Goal: Communication & Community: Answer question/provide support

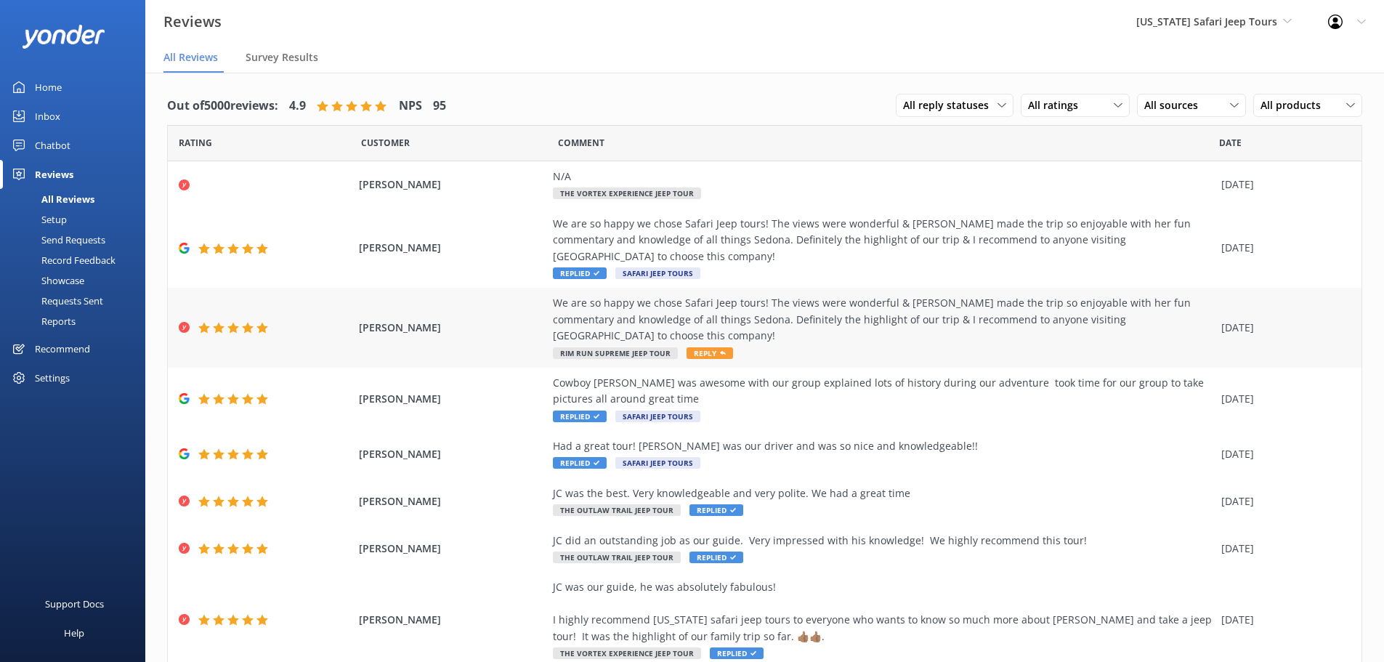
click at [524, 320] on span "[PERSON_NAME]" at bounding box center [452, 328] width 187 height 16
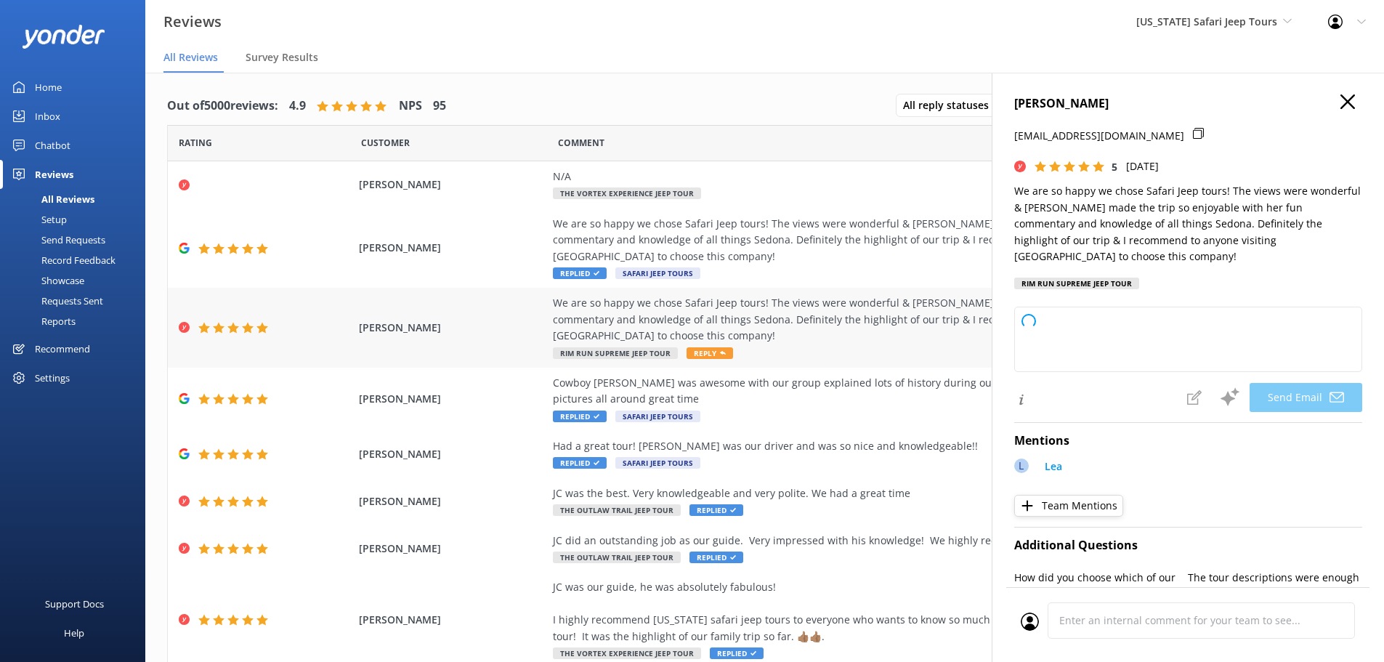
type textarea "Thanks so much, Maraide! We’re thrilled you had a great time with [PERSON_NAME]…"
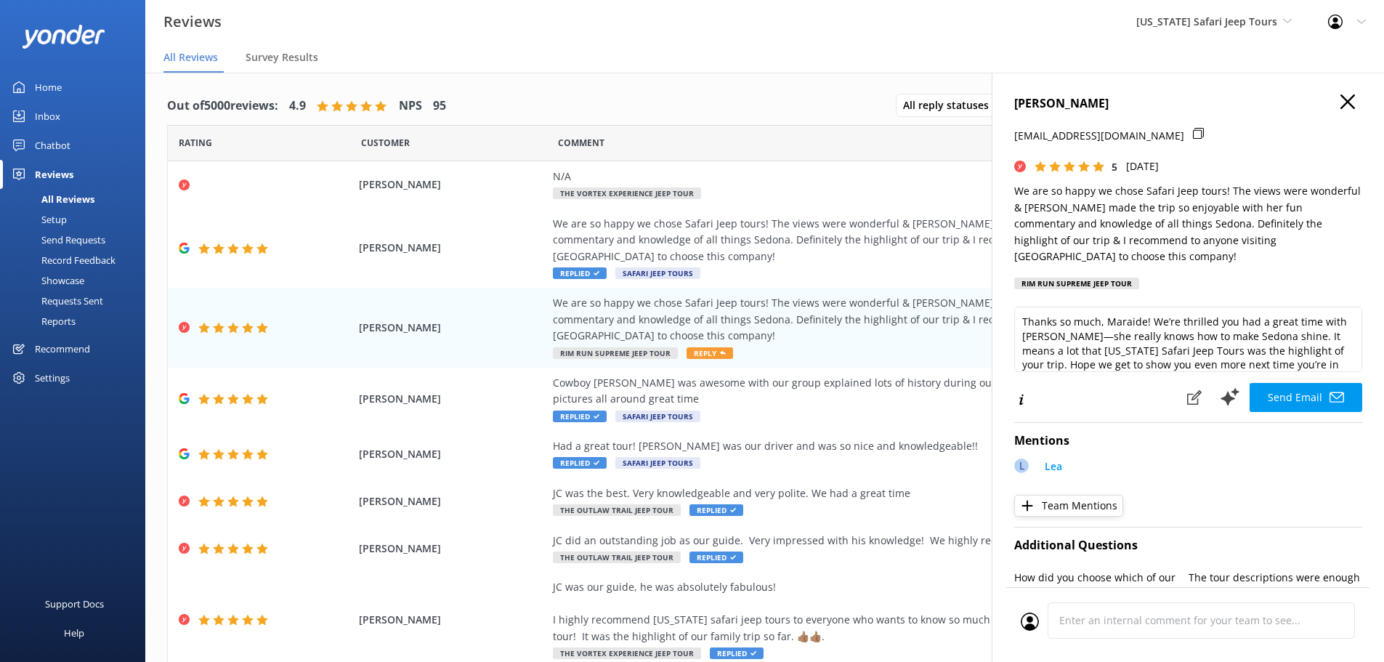
click at [1341, 105] on use "button" at bounding box center [1348, 101] width 15 height 15
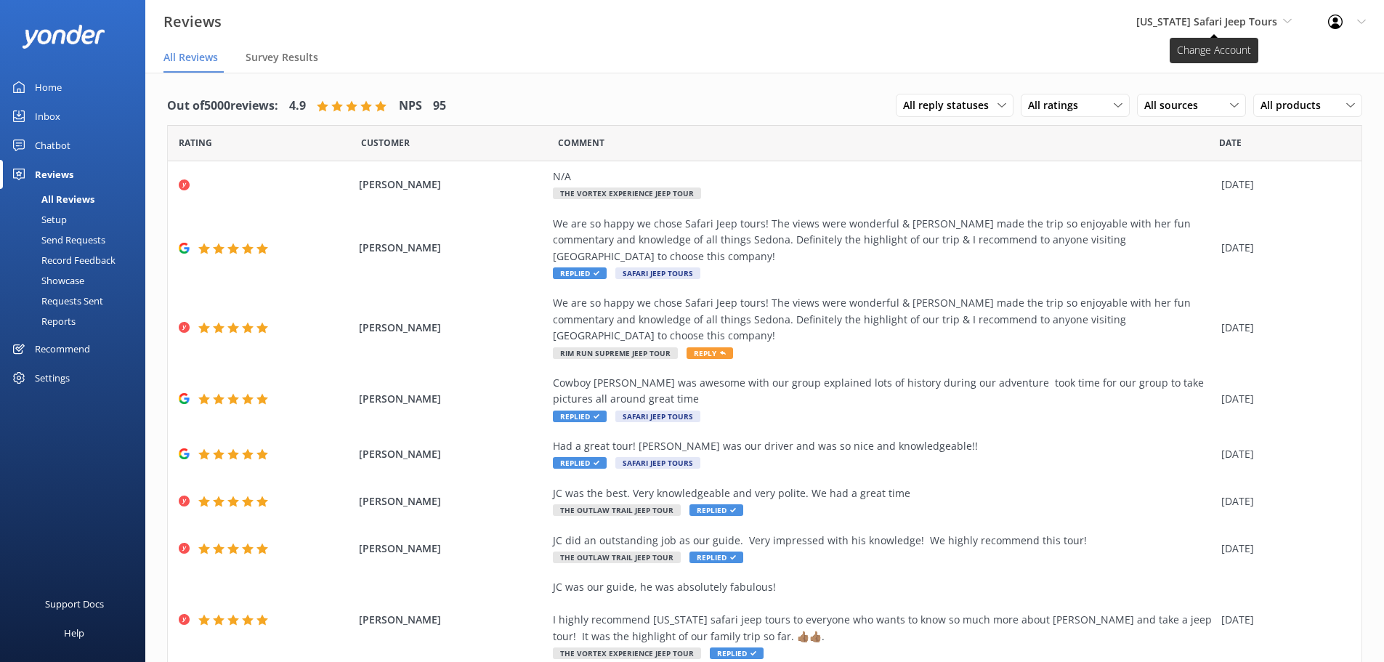
click at [1288, 18] on icon at bounding box center [1287, 21] width 9 height 9
click at [1243, 127] on link "[US_STATE] ATV Adventures" at bounding box center [1190, 130] width 145 height 35
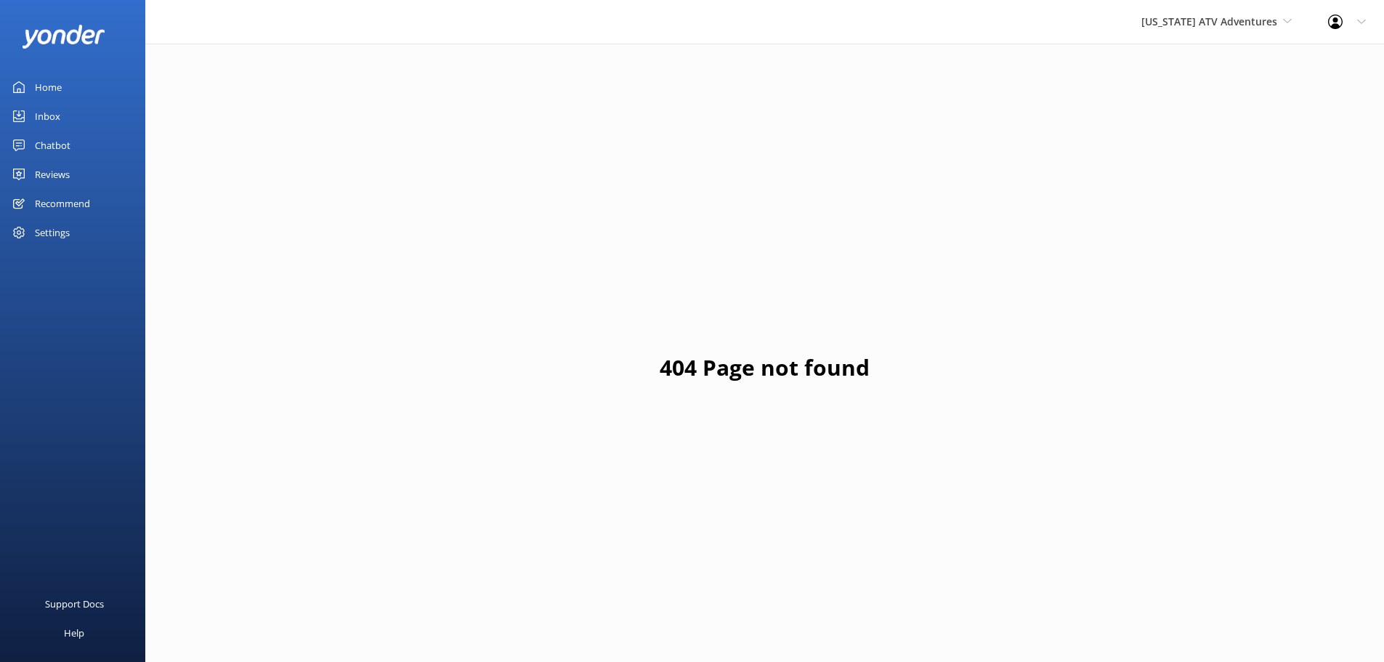
click at [54, 84] on div "Home" at bounding box center [48, 87] width 27 height 29
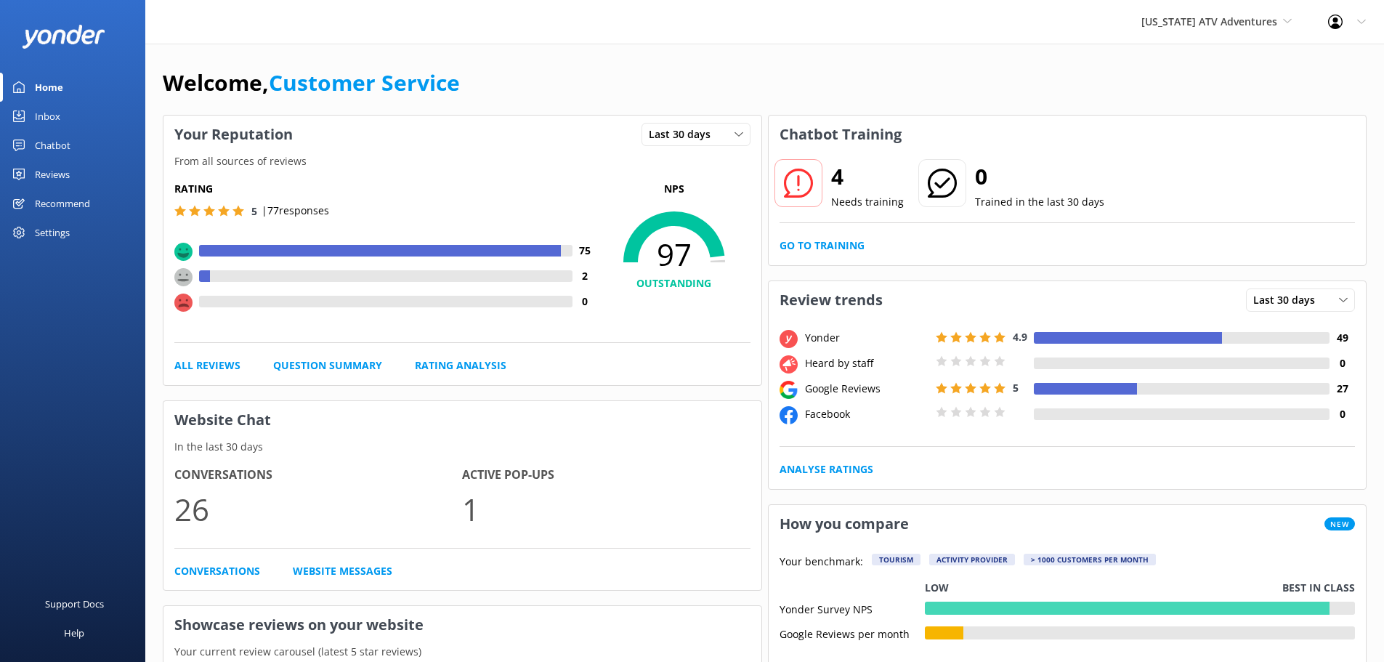
click at [49, 170] on div "Reviews" at bounding box center [52, 174] width 35 height 29
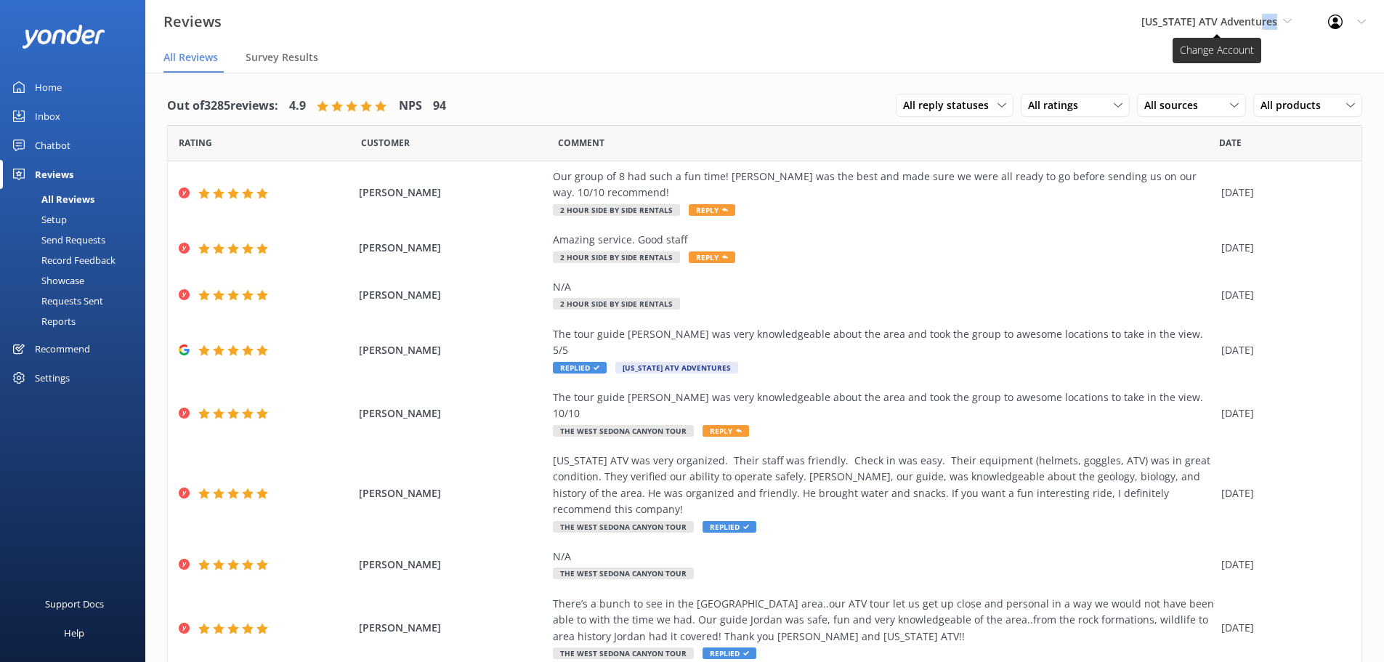
click at [1287, 23] on icon at bounding box center [1287, 21] width 9 height 9
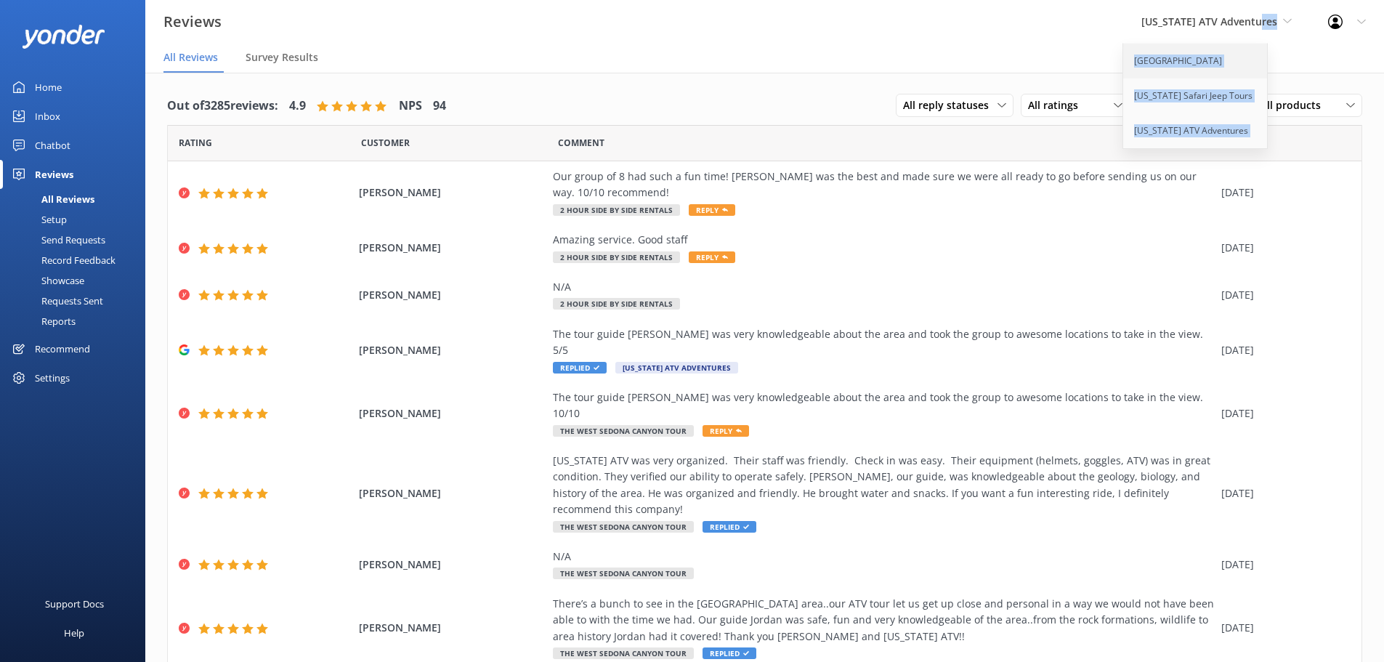
click at [1217, 57] on link "[GEOGRAPHIC_DATA]" at bounding box center [1195, 61] width 145 height 35
